Goal: Find specific page/section: Find specific page/section

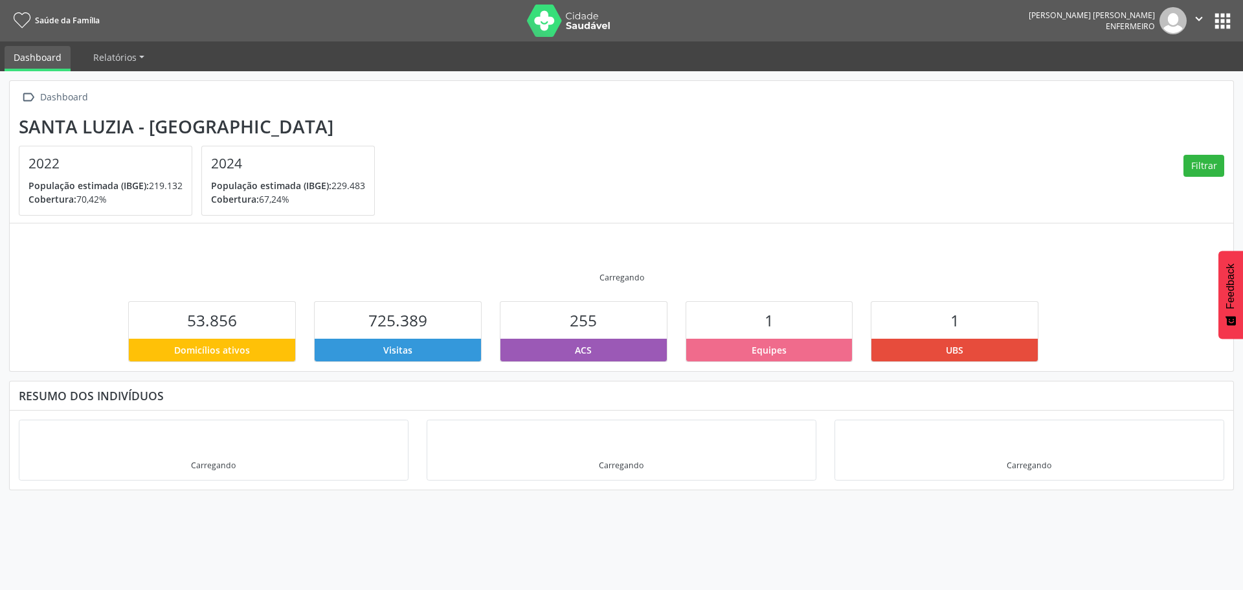
click at [1219, 21] on button "apps" at bounding box center [1222, 21] width 23 height 23
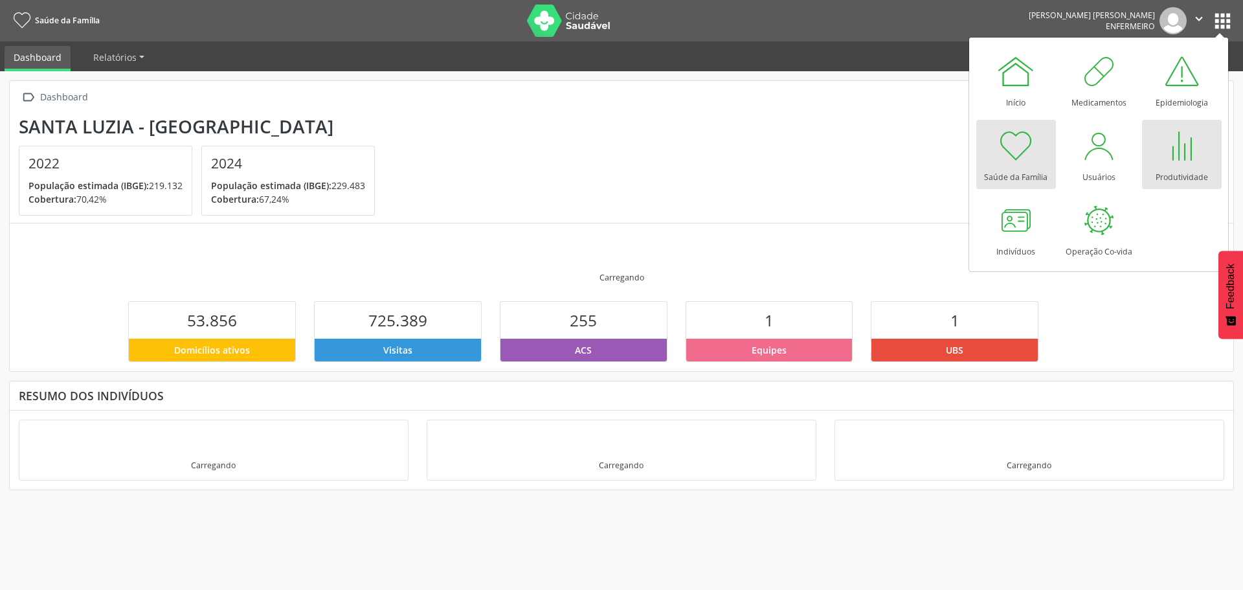
click at [1181, 159] on div at bounding box center [1181, 145] width 39 height 39
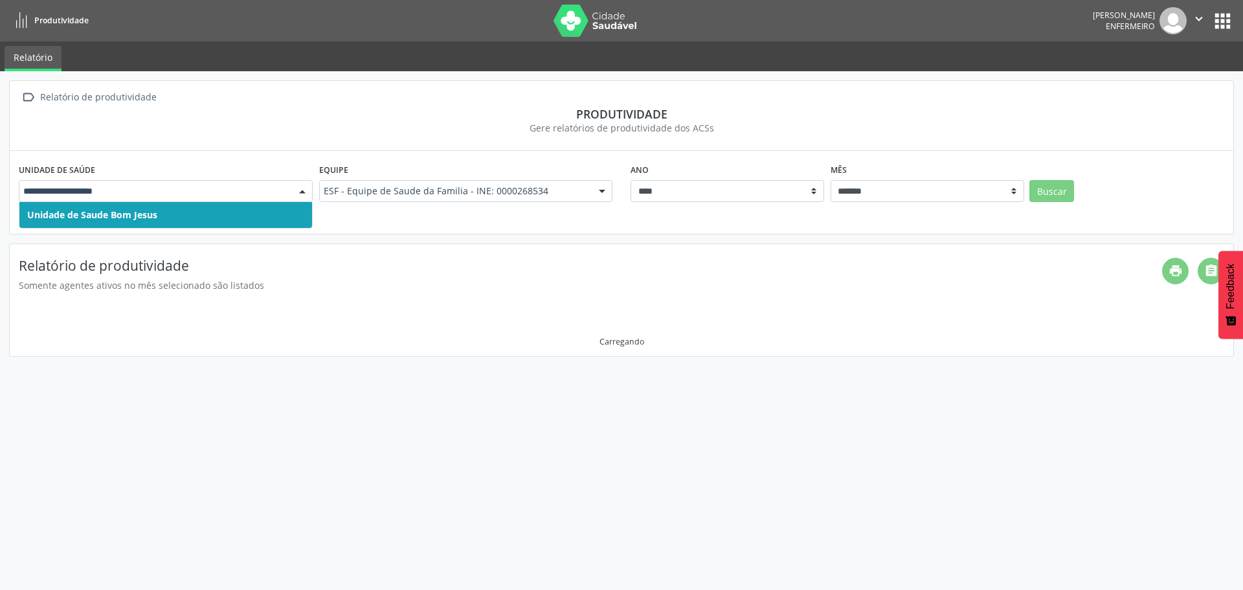
click at [294, 190] on div at bounding box center [302, 192] width 19 height 22
click at [272, 205] on span "Unidade de Saude Bom Jesus" at bounding box center [165, 215] width 293 height 26
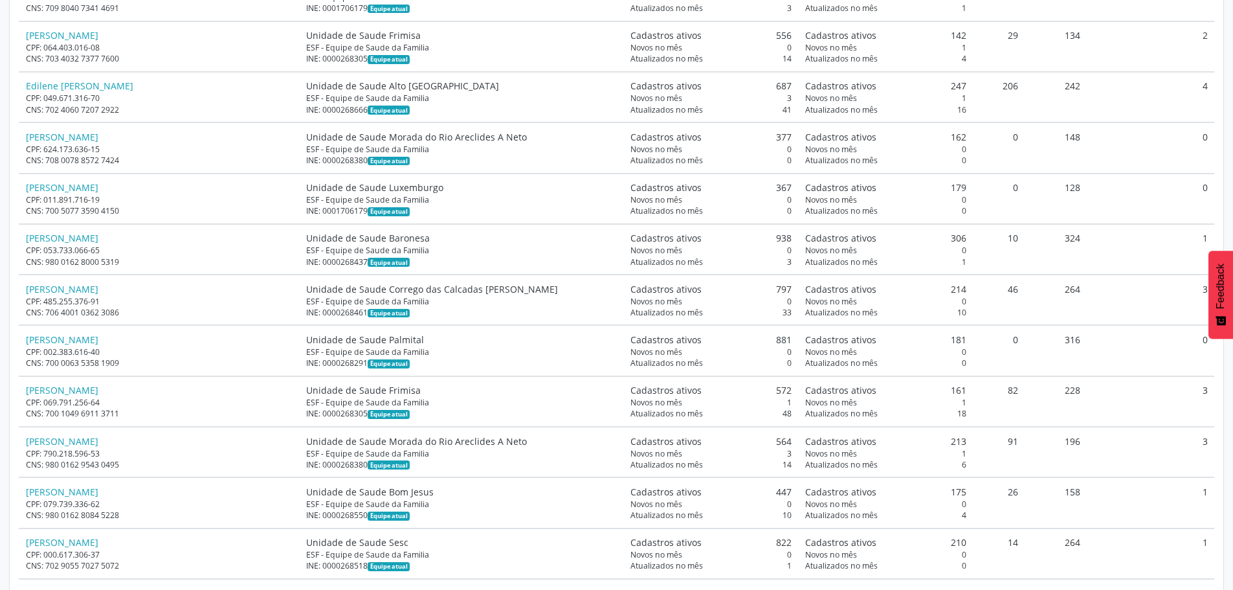
scroll to position [3754, 0]
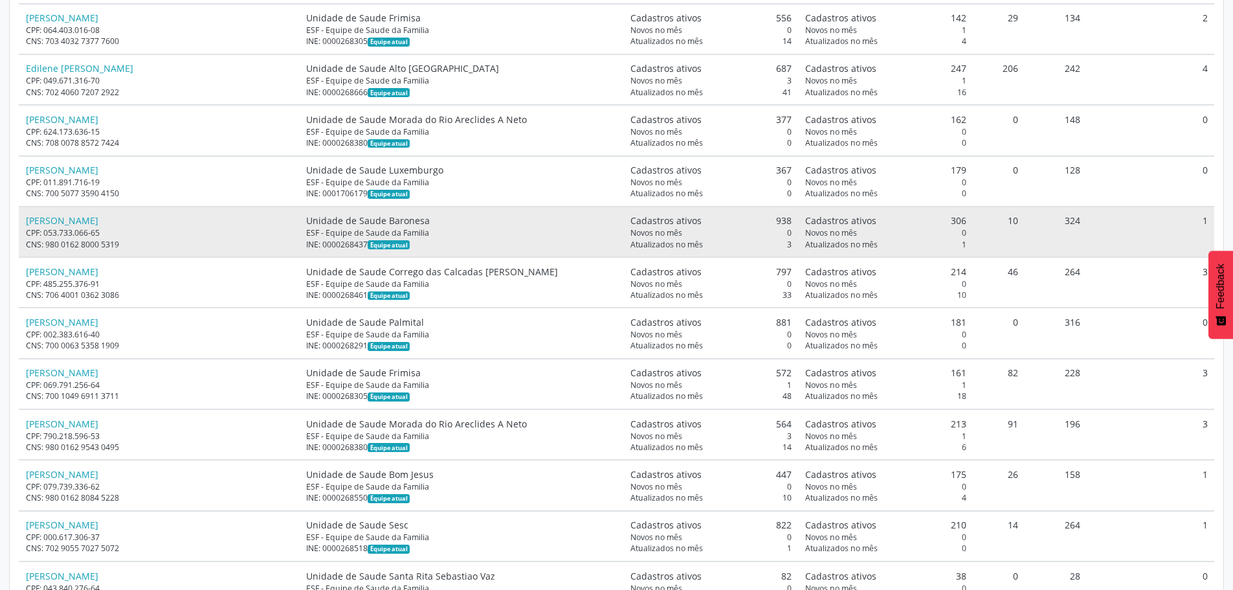
click at [150, 214] on div "Eduardo Jose de Andrade Ferreira" at bounding box center [159, 221] width 267 height 14
click at [98, 216] on link "Eduardo Jose de Andrade Ferreira" at bounding box center [62, 220] width 72 height 12
